Goal: Task Accomplishment & Management: Manage account settings

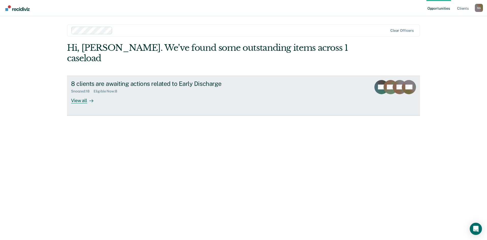
click at [80, 93] on div "View all" at bounding box center [85, 98] width 28 height 10
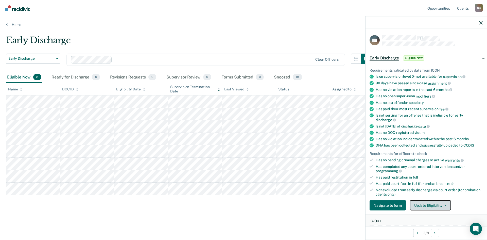
click at [441, 203] on button "Update Eligibility" at bounding box center [430, 205] width 41 height 10
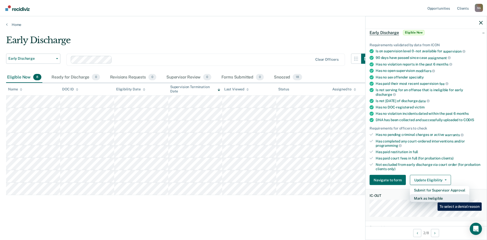
click at [434, 198] on button "Mark as Ineligible" at bounding box center [439, 198] width 59 height 8
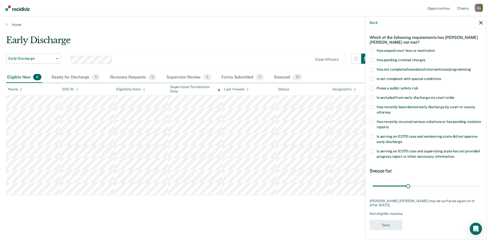
click at [371, 49] on span at bounding box center [372, 50] width 4 height 4
click at [435, 48] on input "Has unpaid court fees or restitution" at bounding box center [435, 48] width 0 height 0
click at [373, 68] on span at bounding box center [372, 69] width 4 height 4
click at [471, 67] on input "Has not completed mandated interventions/programming" at bounding box center [471, 67] width 0 height 0
click at [392, 227] on button "Save" at bounding box center [386, 224] width 33 height 10
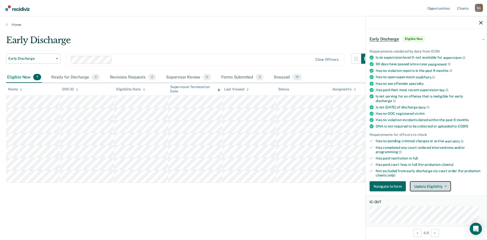
click at [433, 184] on button "Update Eligibility" at bounding box center [430, 186] width 41 height 10
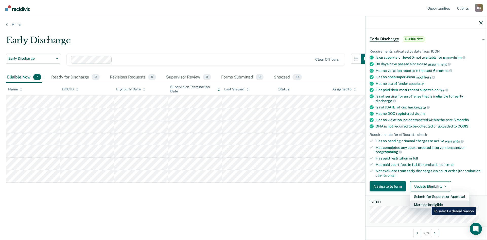
click at [428, 203] on button "Mark as Ineligible" at bounding box center [439, 204] width 59 height 8
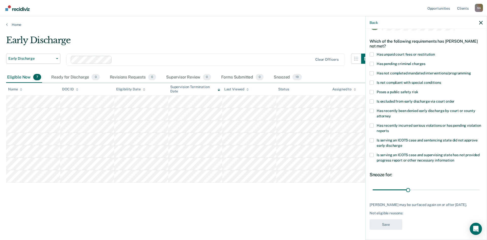
click at [373, 52] on span at bounding box center [372, 54] width 4 height 4
click at [435, 52] on input "Has unpaid court fees or restitution" at bounding box center [435, 52] width 0 height 0
click at [372, 71] on span at bounding box center [372, 73] width 4 height 4
click at [471, 71] on input "Has not completed mandated interventions/programming" at bounding box center [471, 71] width 0 height 0
click at [387, 225] on button "Save" at bounding box center [386, 224] width 33 height 10
